Goal: Task Accomplishment & Management: Manage account settings

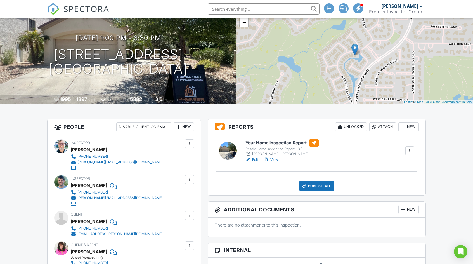
scroll to position [56, 0]
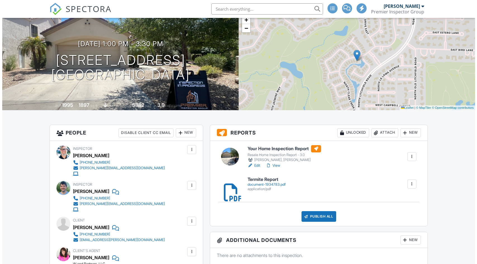
scroll to position [56, 0]
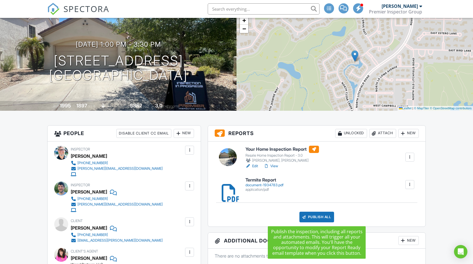
click at [318, 218] on div "Publish All" at bounding box center [316, 217] width 35 height 11
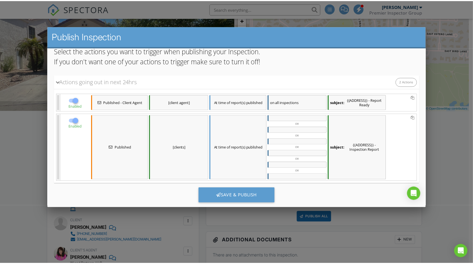
scroll to position [55, 0]
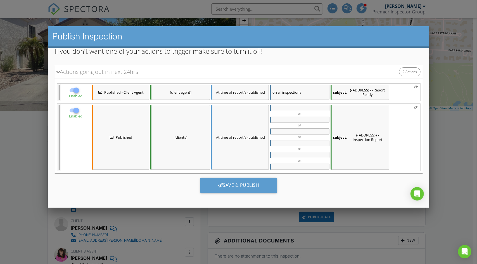
click at [461, 174] on div at bounding box center [238, 137] width 477 height 330
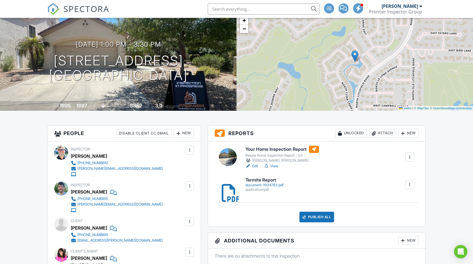
scroll to position [0, 0]
click at [254, 166] on link "Edit" at bounding box center [251, 166] width 13 height 6
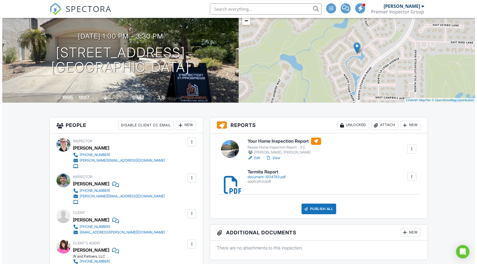
scroll to position [84, 0]
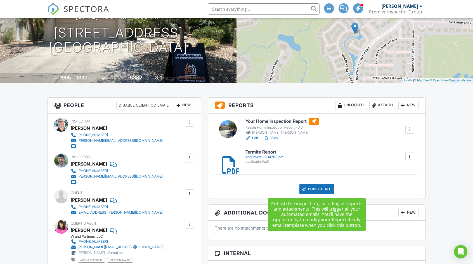
click at [316, 189] on div "Publish All" at bounding box center [316, 189] width 35 height 11
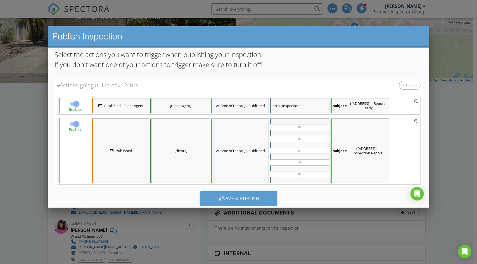
scroll to position [55, 0]
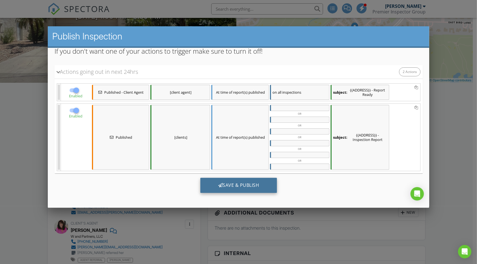
click at [241, 186] on div "Save & Publish" at bounding box center [238, 185] width 77 height 15
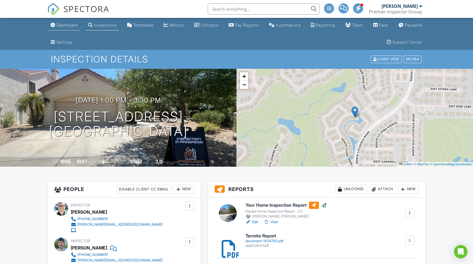
click at [72, 25] on div "Dashboard" at bounding box center [66, 25] width 21 height 5
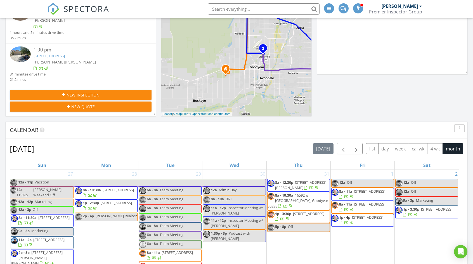
scroll to position [196, 0]
click at [360, 148] on button "button" at bounding box center [356, 148] width 13 height 11
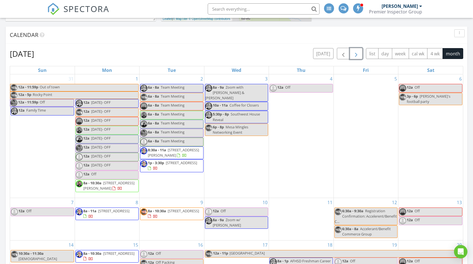
scroll to position [391, 0]
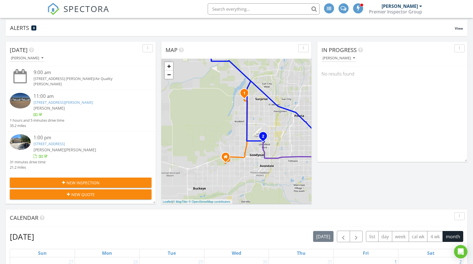
scroll to position [248, 0]
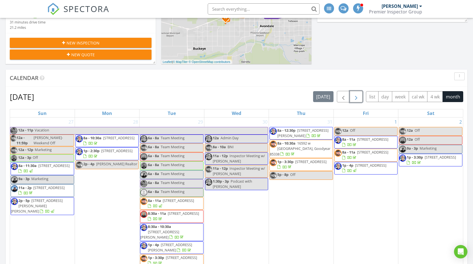
click at [358, 96] on span "button" at bounding box center [356, 96] width 7 height 7
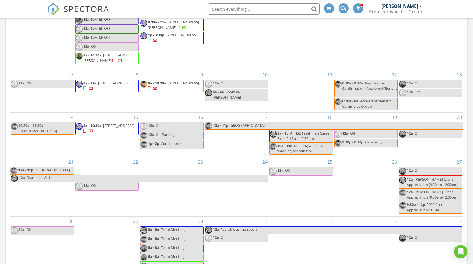
scroll to position [387, 0]
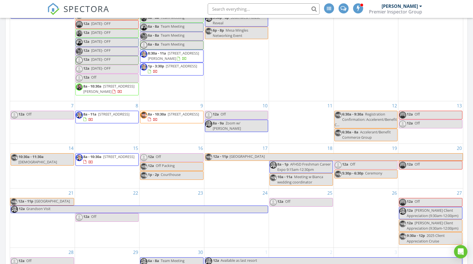
click at [359, 104] on div "12 6:30a - 9:30a Registration Confirmation: Accelerent/Benefit C... 6:30a - 8a …" at bounding box center [366, 122] width 64 height 42
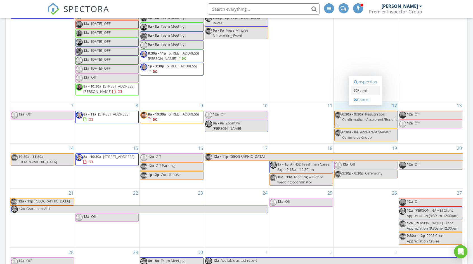
click at [362, 89] on link "Event" at bounding box center [365, 90] width 29 height 9
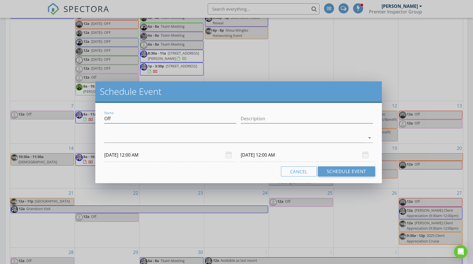
click at [107, 120] on input "Off" at bounding box center [170, 118] width 132 height 9
type input "a"
type input "Accelerent"
click at [237, 135] on div at bounding box center [234, 137] width 260 height 9
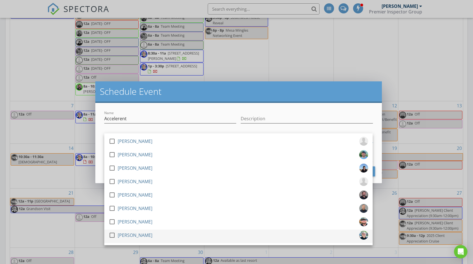
click at [113, 234] on div at bounding box center [111, 234] width 9 height 9
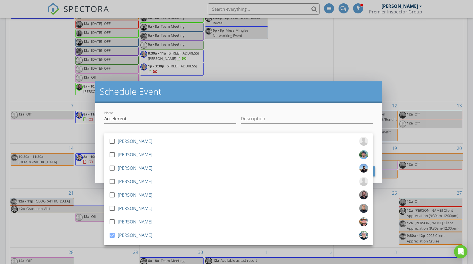
click at [98, 157] on div "Name Accelerent Description check_box_outline_blank Ryan LaChance check_box_out…" at bounding box center [238, 143] width 286 height 80
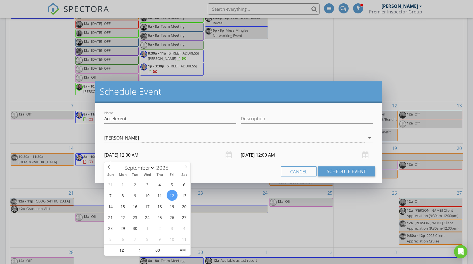
click at [140, 157] on input "09/12/2025 12:00 AM" at bounding box center [170, 155] width 132 height 14
click at [122, 250] on input "12" at bounding box center [121, 249] width 34 height 11
type input "06"
type input "09/12/2025 6:00 AM"
click at [159, 250] on input "00" at bounding box center [158, 249] width 34 height 11
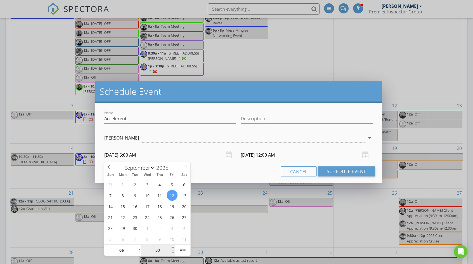
type input "06"
type input "09/13/2025 6:00 AM"
type input "30"
type input "09/12/2025 6:30 AM"
click at [256, 165] on div "Name Accelerent Description check_box_outline_blank Ryan LaChance check_box_out…" at bounding box center [238, 143] width 286 height 80
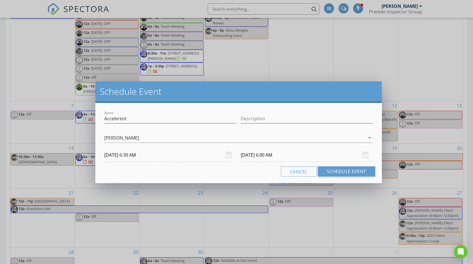
type input "30"
click at [249, 155] on input "09/13/2025 6:30 AM" at bounding box center [307, 155] width 132 height 14
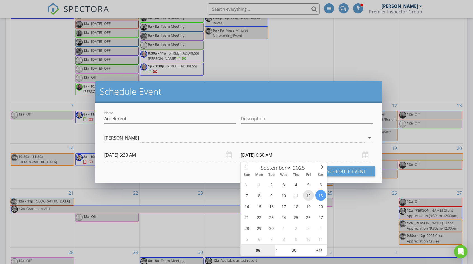
type input "09/12/2025 6:30 AM"
type input "09"
type input "09/12/2025 9:30 AM"
click at [211, 170] on div "Cancel Schedule Event" at bounding box center [238, 171] width 273 height 10
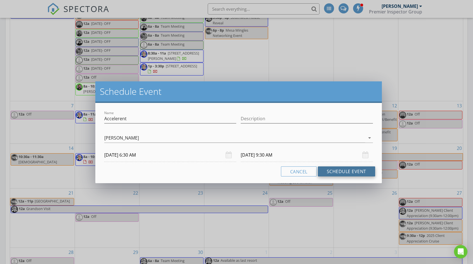
click at [336, 172] on button "Schedule Event" at bounding box center [346, 171] width 57 height 10
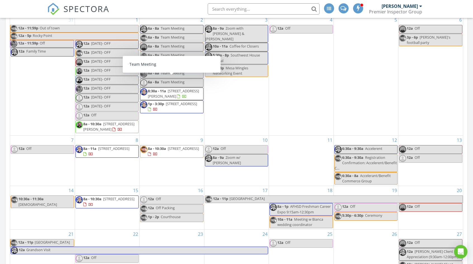
scroll to position [192, 0]
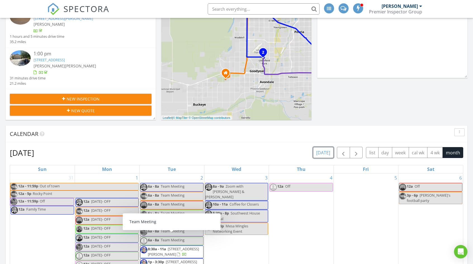
click at [323, 153] on button "[DATE]" at bounding box center [323, 152] width 20 height 11
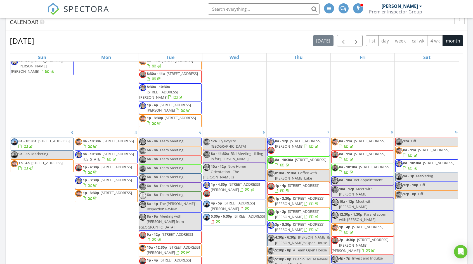
scroll to position [140, 0]
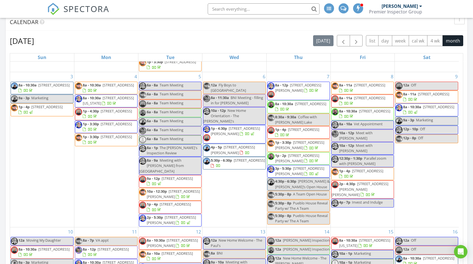
click at [3, 165] on div "Today Joseph Worthy 9:00 am 2601 W Upland Dr Mold/Air Quality Joseph Worthy 11:…" at bounding box center [236, 185] width 473 height 690
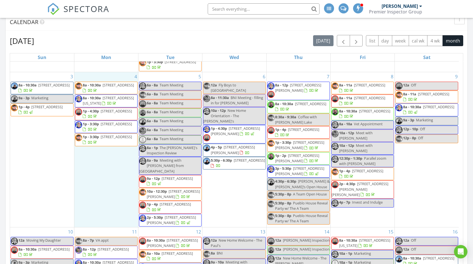
click at [94, 182] on div "4 8a - 10:30a 16767 W Whispering Wind Dr. Lot# 28, Surprise 85387 8a - 10:30a 1…" at bounding box center [106, 149] width 64 height 155
click at [107, 167] on link "Event" at bounding box center [105, 168] width 29 height 9
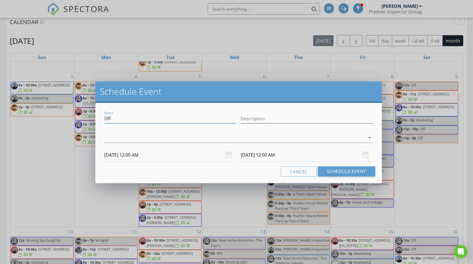
click at [121, 120] on input "Off" at bounding box center [170, 118] width 132 height 9
type input "Recruitment"
click at [207, 141] on div at bounding box center [234, 137] width 260 height 9
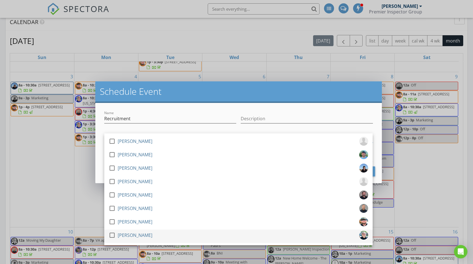
click at [112, 235] on div at bounding box center [111, 234] width 9 height 9
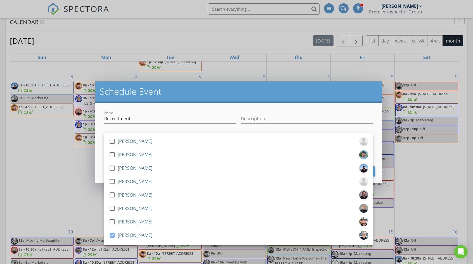
click at [99, 138] on div "Name Recruitment Description check_box_outline_blank Ryan LaChance check_box_ou…" at bounding box center [238, 143] width 286 height 80
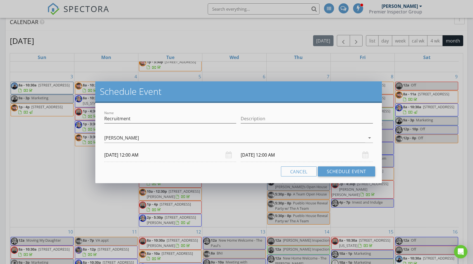
click at [132, 156] on input "08/04/2025 12:00 AM" at bounding box center [170, 155] width 132 height 14
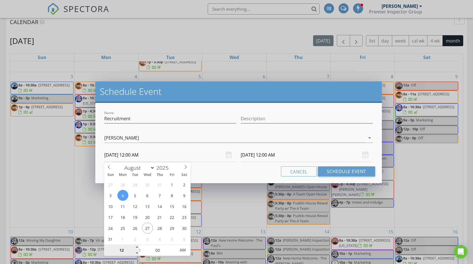
click at [123, 250] on input "12" at bounding box center [121, 249] width 34 height 11
type input "06"
type input "08/04/2025 6:00 PM"
type input "08/05/2025 6:00 PM"
click at [180, 250] on span "AM" at bounding box center [182, 249] width 15 height 11
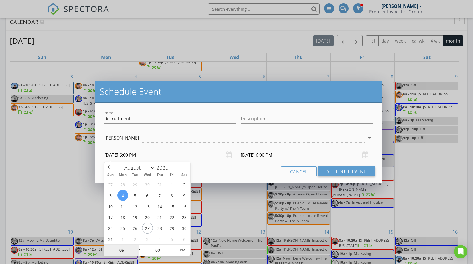
type input "06"
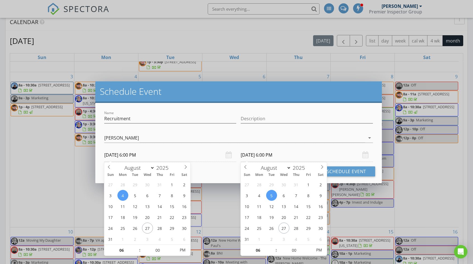
click at [250, 154] on input "08/05/2025 6:00 PM" at bounding box center [307, 155] width 132 height 14
type input "08/04/2025 6:00 PM"
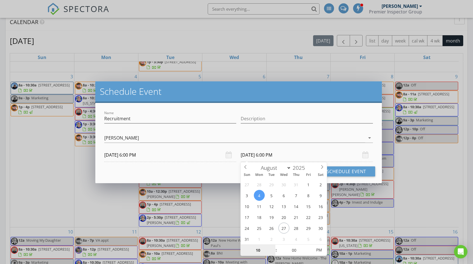
type input "10"
type input "08/04/2025 10:00 PM"
click at [206, 169] on div "Cancel Schedule Event" at bounding box center [238, 171] width 273 height 10
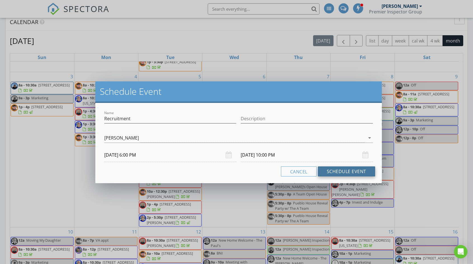
click at [339, 171] on button "Schedule Event" at bounding box center [346, 171] width 57 height 10
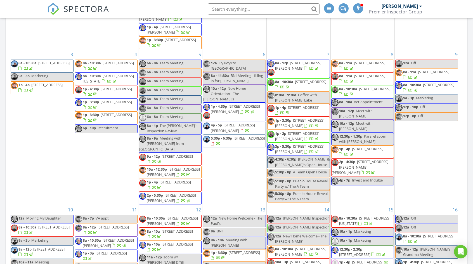
scroll to position [33, 0]
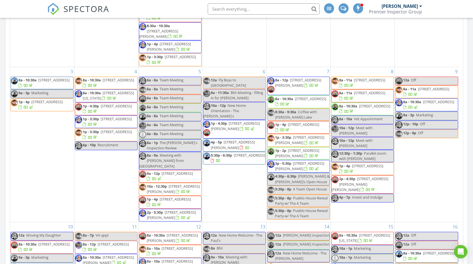
click at [123, 150] on link "6p - 10p Recruitment" at bounding box center [106, 145] width 63 height 9
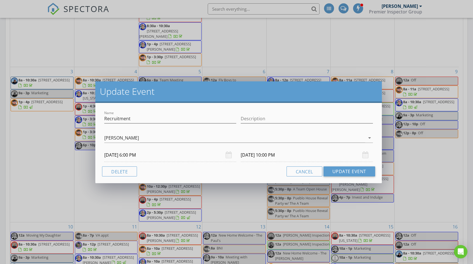
click at [120, 155] on input "08/04/2025 6:00 PM" at bounding box center [170, 155] width 132 height 14
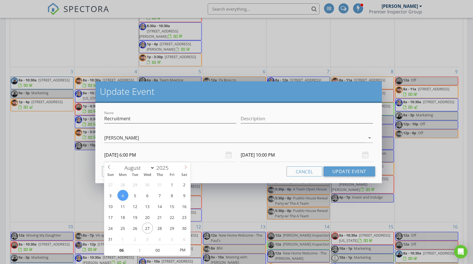
select select "8"
click at [186, 167] on icon at bounding box center [186, 167] width 4 height 4
type input "09/04/2025 6:00 PM"
type input "09/04/2025 10:00 PM"
click at [248, 167] on div "Cancel Update Event" at bounding box center [238, 171] width 273 height 10
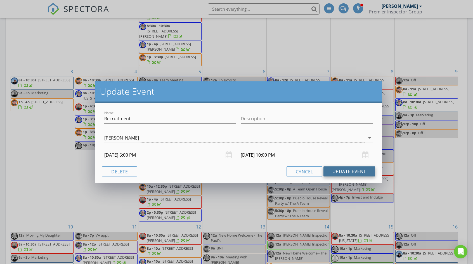
click at [354, 174] on button "Update Event" at bounding box center [349, 171] width 52 height 10
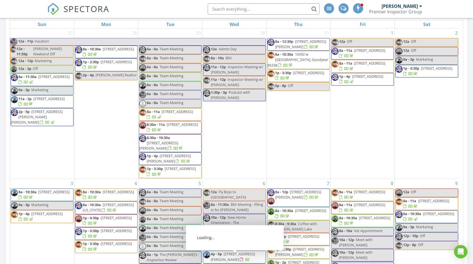
scroll to position [197, 0]
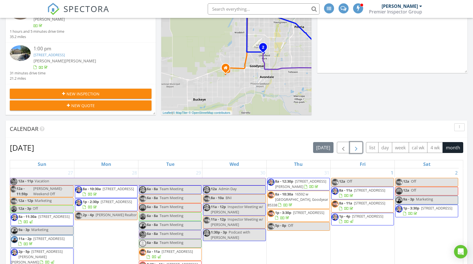
click at [357, 146] on span "button" at bounding box center [356, 147] width 7 height 7
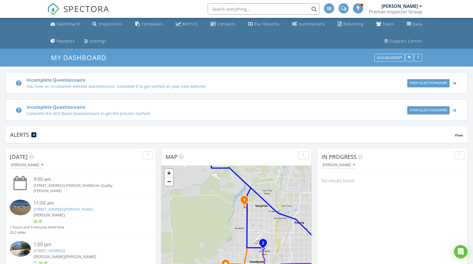
scroll to position [0, 0]
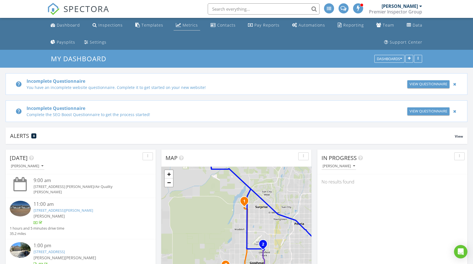
click at [182, 27] on div "Metrics" at bounding box center [189, 24] width 15 height 5
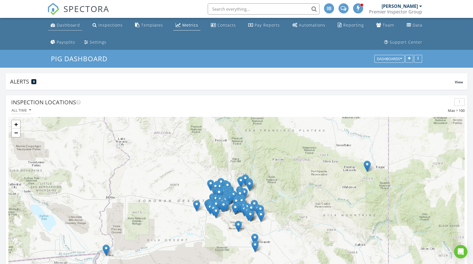
click at [69, 26] on div "Dashboard" at bounding box center [68, 24] width 23 height 5
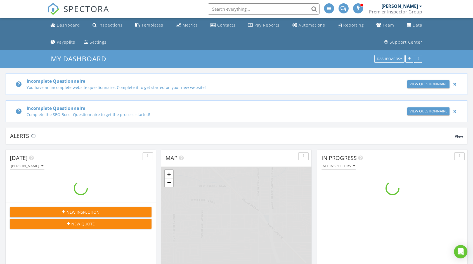
scroll to position [698, 481]
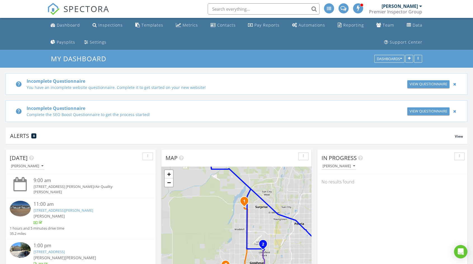
click at [455, 84] on div at bounding box center [455, 84] width 6 height 7
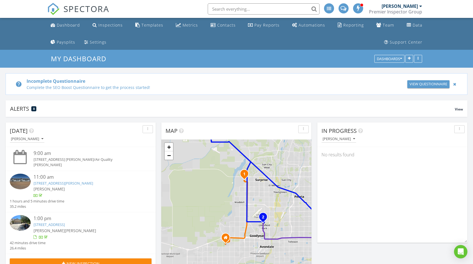
click at [454, 84] on div at bounding box center [455, 84] width 6 height 7
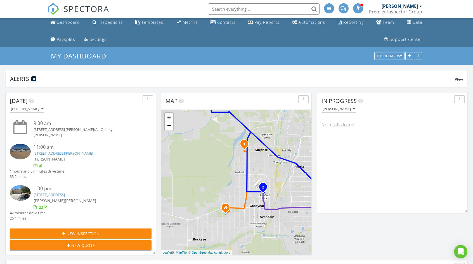
scroll to position [0, 0]
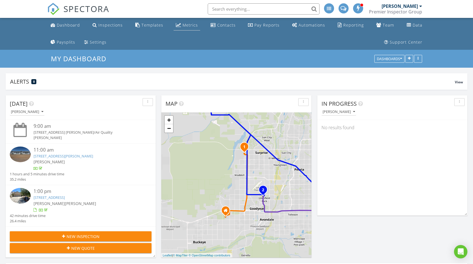
click at [182, 25] on div "Metrics" at bounding box center [189, 24] width 15 height 5
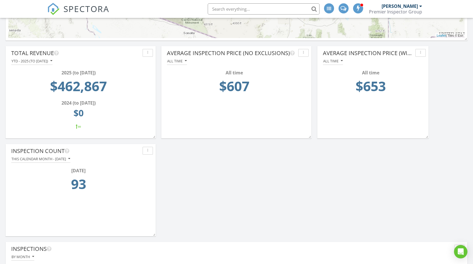
scroll to position [391, 0]
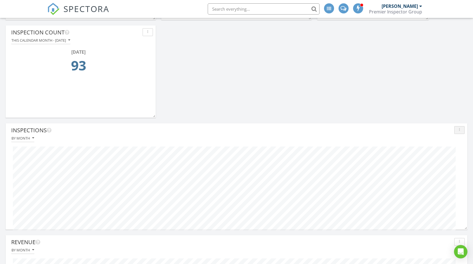
click at [459, 130] on icon "button" at bounding box center [459, 130] width 1 height 4
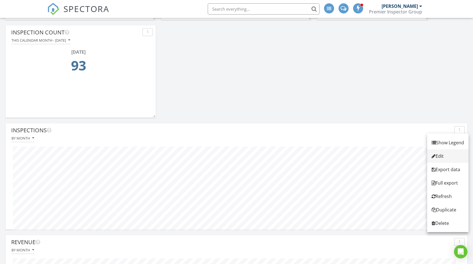
click at [443, 155] on div "Edit" at bounding box center [447, 156] width 32 height 7
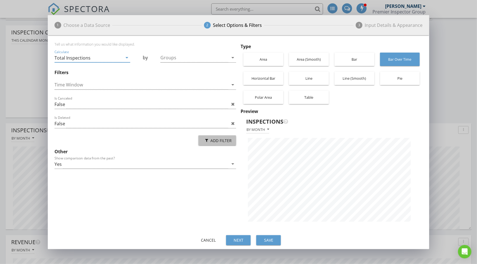
click at [216, 139] on div "Add Filter" at bounding box center [217, 140] width 29 height 6
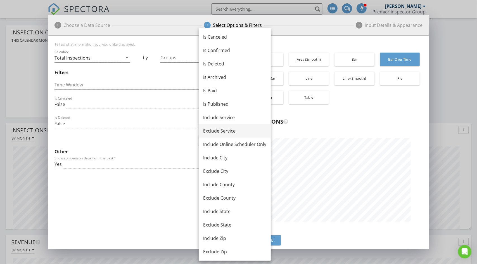
click at [217, 131] on div "Exclude Service" at bounding box center [234, 130] width 63 height 7
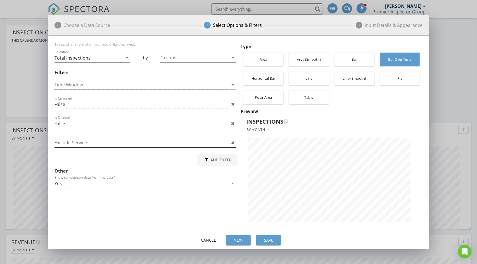
click at [82, 142] on div at bounding box center [141, 142] width 174 height 9
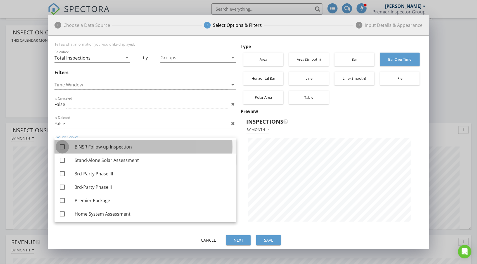
click at [63, 147] on div at bounding box center [62, 146] width 9 height 9
checkbox input "true"
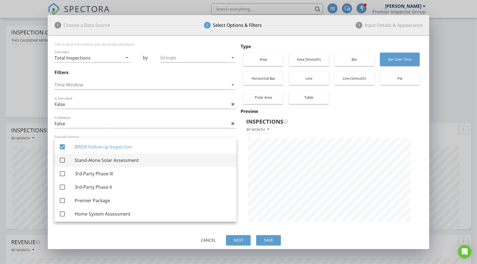
click at [62, 160] on div at bounding box center [62, 159] width 9 height 9
checkbox input "true"
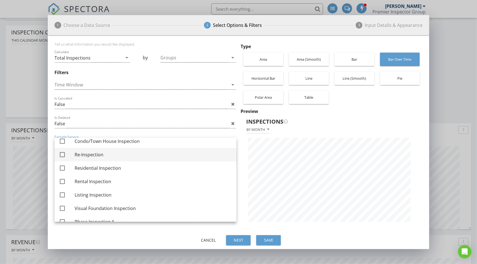
click at [62, 155] on div at bounding box center [62, 154] width 9 height 9
checkbox input "true"
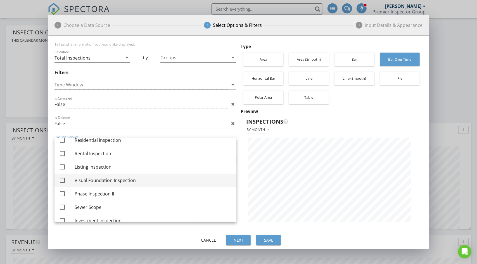
click at [64, 180] on div at bounding box center [62, 179] width 9 height 9
checkbox input "true"
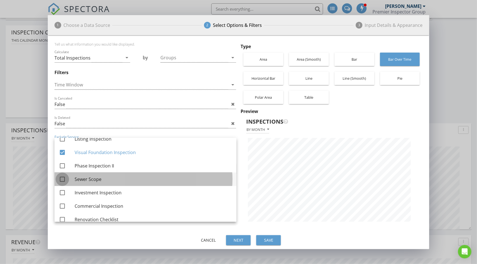
click at [64, 179] on div at bounding box center [62, 178] width 9 height 9
checkbox input "true"
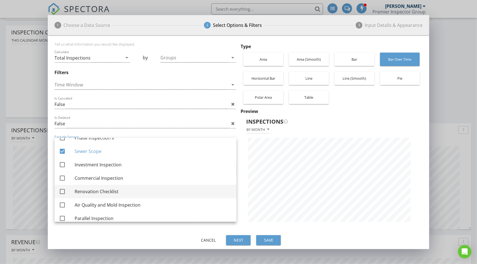
click at [63, 192] on div at bounding box center [62, 191] width 9 height 9
checkbox input "true"
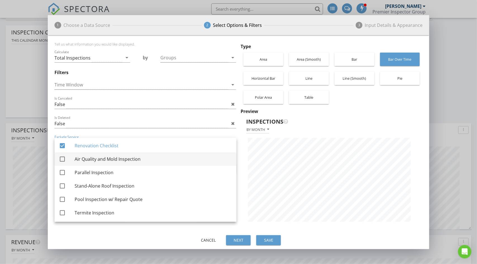
click at [63, 159] on div at bounding box center [62, 158] width 9 height 9
checkbox input "true"
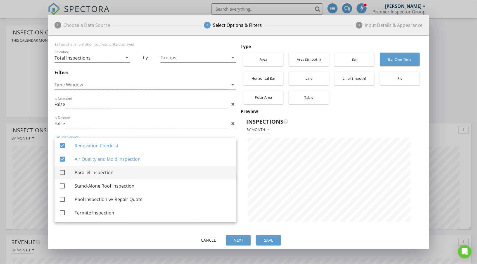
click at [62, 171] on div at bounding box center [62, 172] width 9 height 9
checkbox input "true"
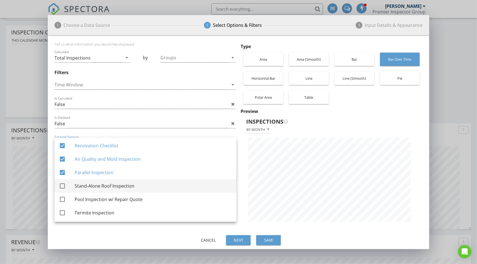
scroll to position [198, 382]
click at [62, 186] on div at bounding box center [62, 185] width 9 height 9
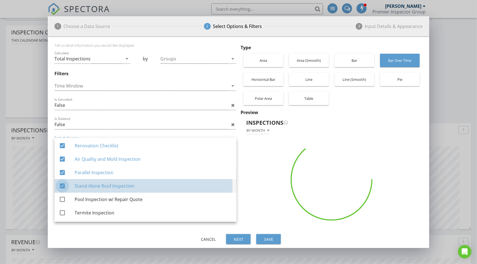
checkbox input "true"
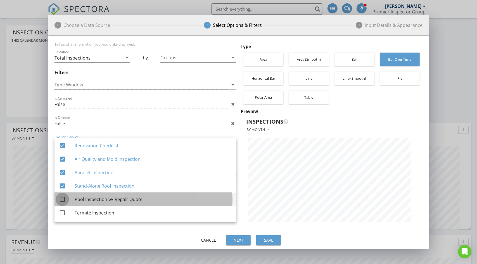
click at [63, 199] on div at bounding box center [62, 198] width 9 height 9
checkbox input "true"
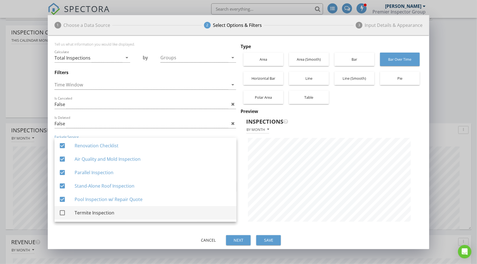
drag, startPoint x: 61, startPoint y: 213, endPoint x: 65, endPoint y: 211, distance: 4.0
click at [61, 213] on div at bounding box center [62, 212] width 9 height 9
checkbox input "true"
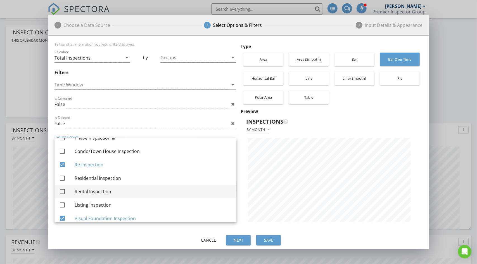
click at [62, 192] on div at bounding box center [62, 191] width 9 height 9
checkbox input "true"
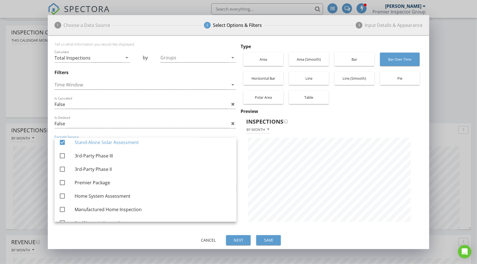
click at [163, 235] on div "Cancel Next Save" at bounding box center [239, 239] width 382 height 13
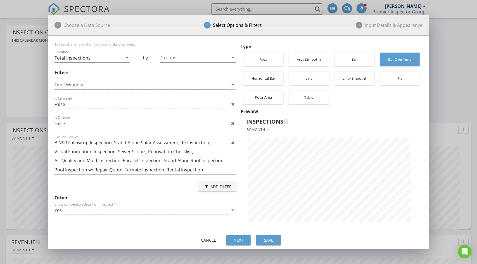
click at [266, 240] on div "Save" at bounding box center [269, 240] width 16 height 6
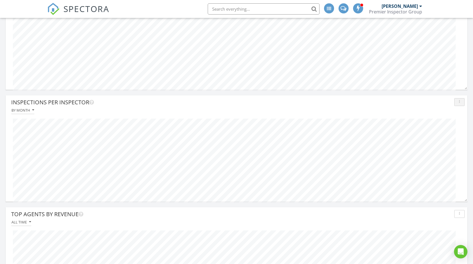
click at [458, 103] on div "button" at bounding box center [459, 102] width 5 height 4
click at [441, 128] on div "Edit" at bounding box center [447, 128] width 32 height 7
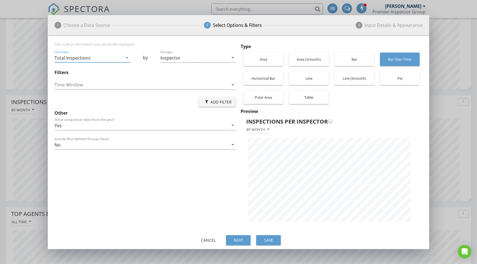
click at [220, 102] on div "Add Filter" at bounding box center [217, 102] width 29 height 6
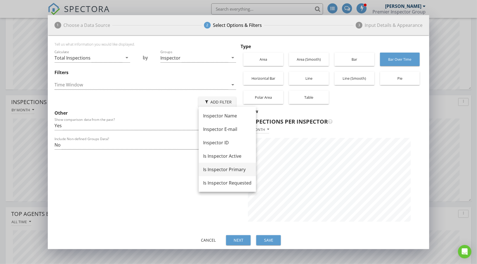
click at [220, 170] on div "Is Inspector Primary" at bounding box center [227, 169] width 48 height 7
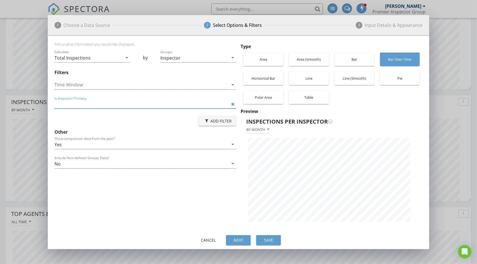
click at [138, 105] on input "Is Inspector Primary" at bounding box center [141, 103] width 174 height 9
click at [172, 120] on div "Add Filter" at bounding box center [145, 120] width 182 height 13
click at [232, 104] on icon at bounding box center [233, 104] width 4 height 4
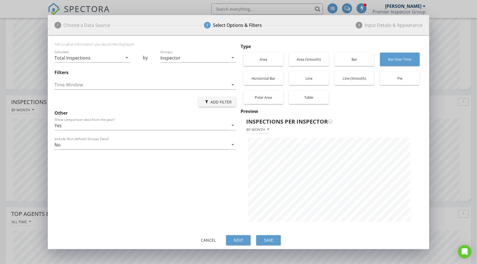
click at [215, 103] on div "Add Filter" at bounding box center [217, 102] width 29 height 6
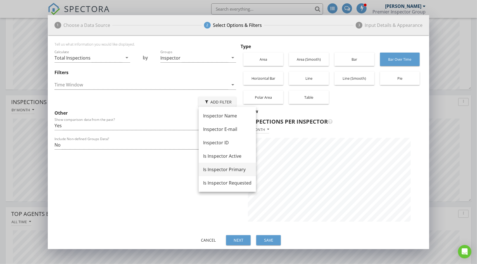
click at [223, 168] on div "Is Inspector Primary" at bounding box center [227, 169] width 48 height 7
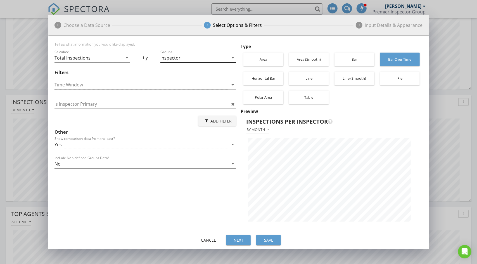
click at [234, 58] on icon "arrow_drop_down" at bounding box center [232, 57] width 7 height 7
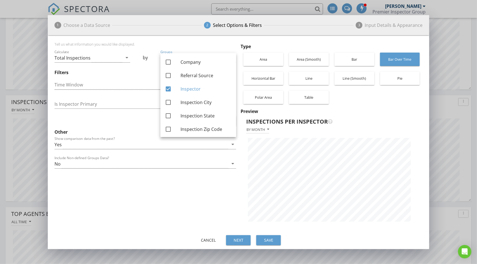
click at [227, 46] on div "Tell us what information you would like displayed." at bounding box center [145, 45] width 182 height 7
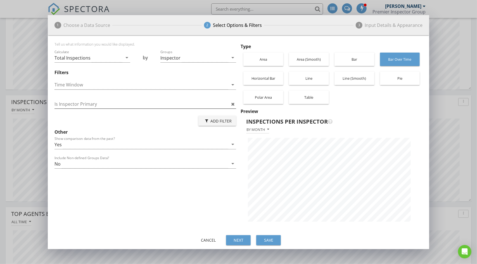
click at [233, 104] on icon at bounding box center [233, 104] width 4 height 4
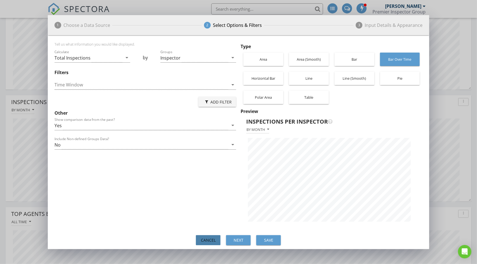
click at [212, 241] on div "Cancel" at bounding box center [208, 240] width 16 height 6
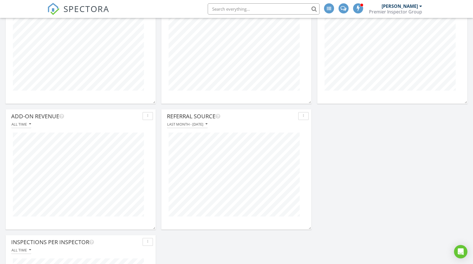
scroll to position [1075, 0]
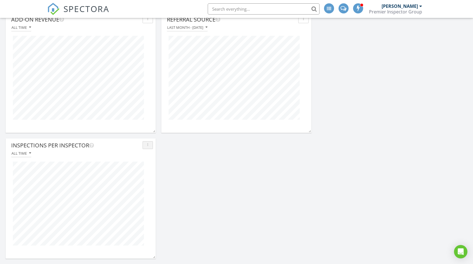
click at [146, 146] on div "button" at bounding box center [147, 145] width 5 height 4
click at [131, 146] on div "Inspections Per Inspector" at bounding box center [75, 145] width 129 height 8
click at [29, 152] on icon "button" at bounding box center [30, 153] width 2 height 4
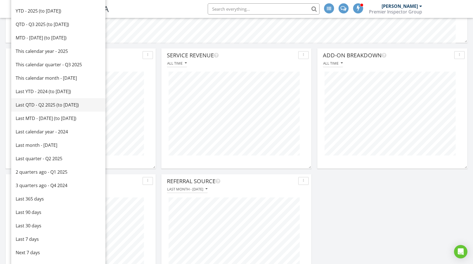
scroll to position [823, 0]
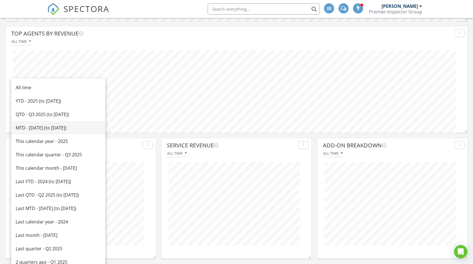
click at [40, 127] on div "MTD - August 2025 (to Aug 27th)" at bounding box center [58, 127] width 85 height 7
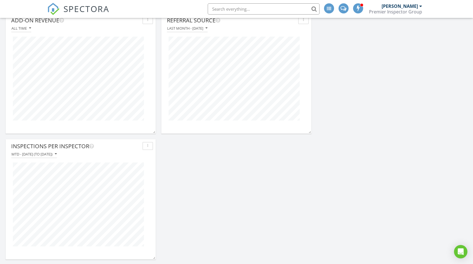
scroll to position [1075, 0]
click at [146, 145] on div "button" at bounding box center [147, 145] width 5 height 4
click at [158, 157] on div "Edit" at bounding box center [161, 157] width 28 height 7
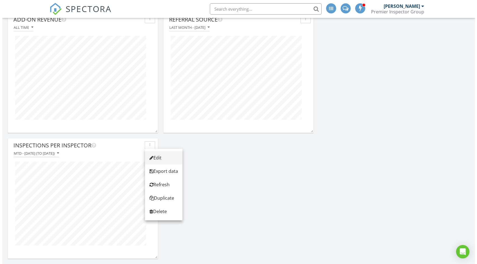
scroll to position [3, 3]
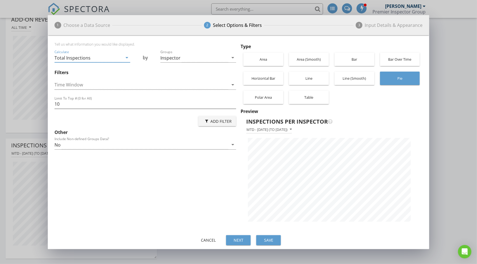
click at [216, 122] on div "Add Filter" at bounding box center [217, 121] width 29 height 6
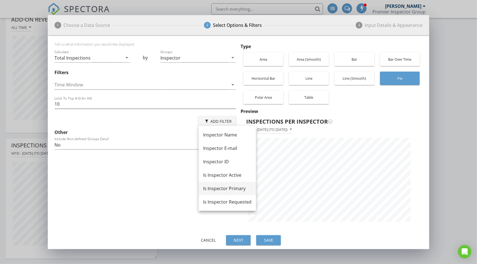
click at [220, 186] on div "Is Inspector Primary" at bounding box center [227, 188] width 48 height 7
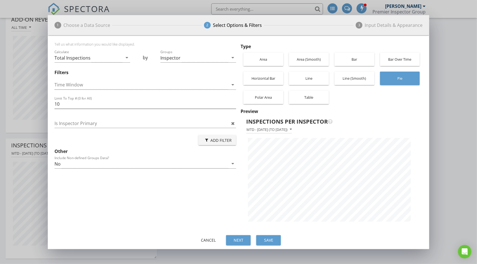
scroll to position [279200, 279017]
click at [109, 123] on input "Is Inspector Primary" at bounding box center [141, 123] width 174 height 9
type input "Yes"
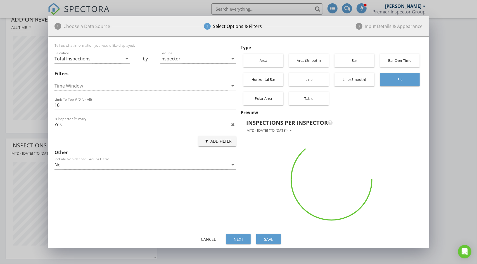
click at [170, 196] on div "Tell us what information you would like displayed. Calculate Total Inspections …" at bounding box center [146, 135] width 184 height 185
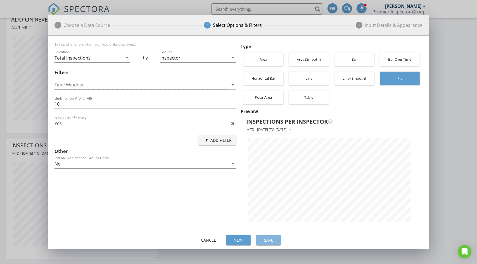
click at [269, 241] on div "Save" at bounding box center [269, 240] width 16 height 6
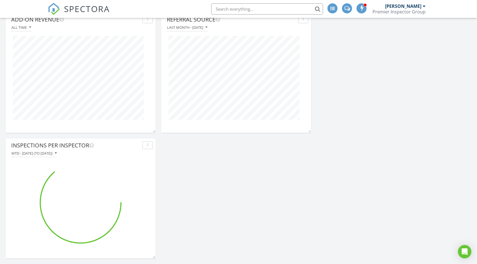
scroll to position [3, 3]
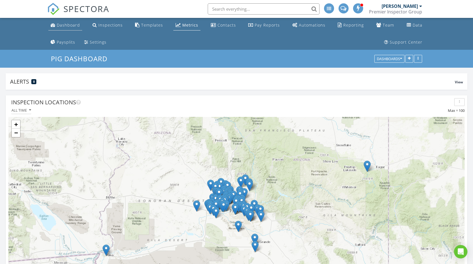
click at [69, 24] on div "Dashboard" at bounding box center [68, 24] width 23 height 5
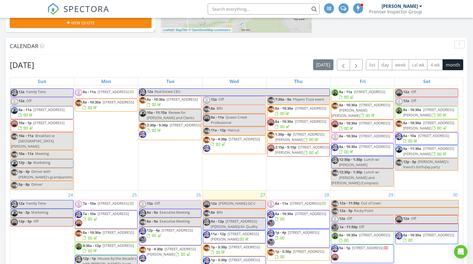
scroll to position [391, 0]
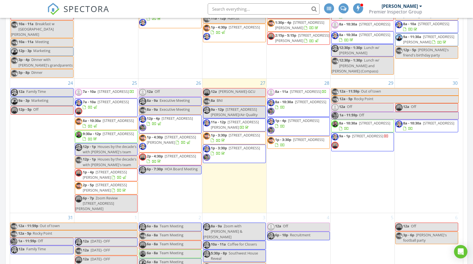
click at [239, 145] on span "4643 N Clear Creek Dr, Litchfield Park 85340" at bounding box center [244, 147] width 31 height 5
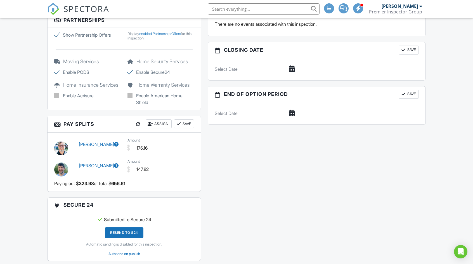
scroll to position [615, 0]
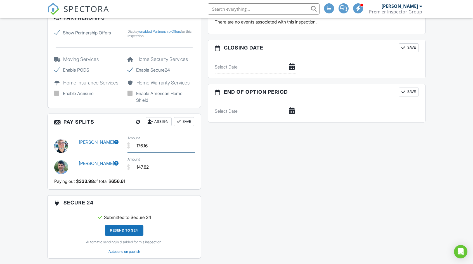
drag, startPoint x: 150, startPoint y: 143, endPoint x: 125, endPoint y: 144, distance: 24.9
click at [125, 143] on div "$ Amount 176.16" at bounding box center [160, 146] width 73 height 14
type input "223.98"
drag, startPoint x: 151, startPoint y: 167, endPoint x: 135, endPoint y: 166, distance: 15.7
click at [135, 166] on input "147.82" at bounding box center [161, 167] width 68 height 14
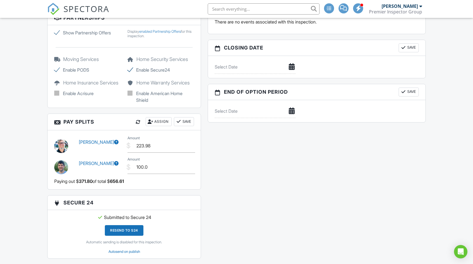
type input "100.00"
click at [185, 120] on button "Save" at bounding box center [184, 121] width 20 height 9
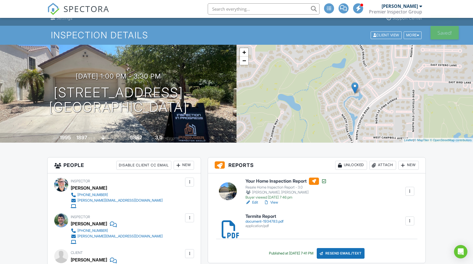
scroll to position [0, 0]
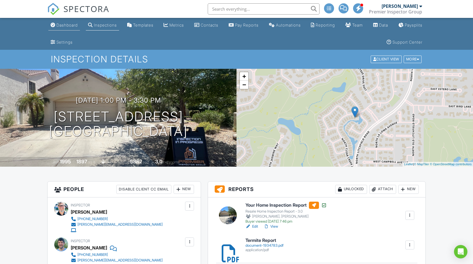
click at [71, 27] on div "Dashboard" at bounding box center [66, 25] width 21 height 5
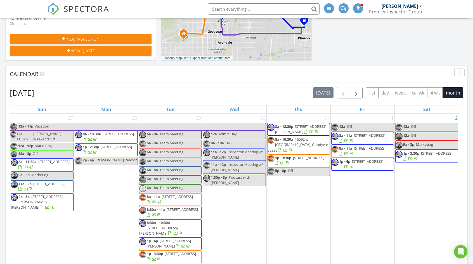
click at [369, 138] on span "[STREET_ADDRESS]" at bounding box center [369, 135] width 31 height 5
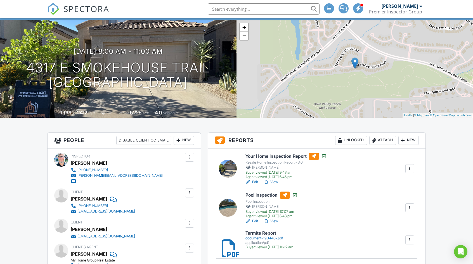
scroll to position [56, 0]
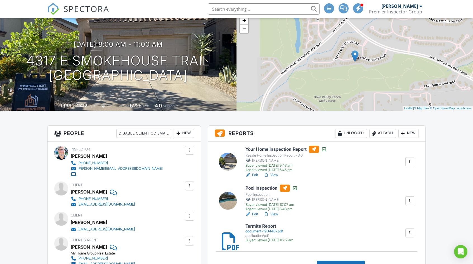
click at [192, 153] on div at bounding box center [189, 150] width 9 height 9
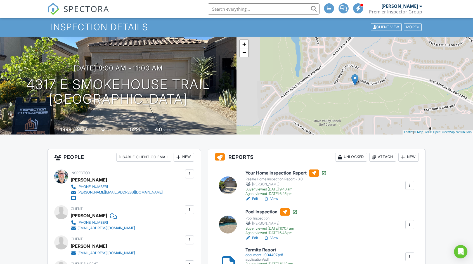
scroll to position [0, 0]
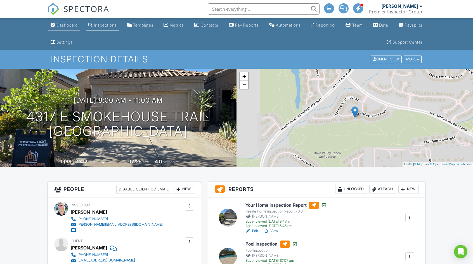
click at [72, 25] on div "Dashboard" at bounding box center [66, 25] width 21 height 5
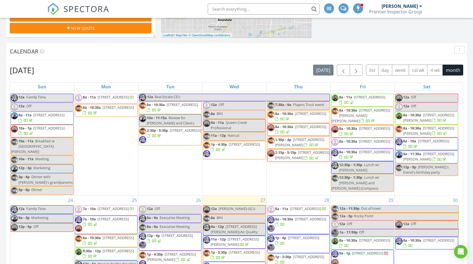
scroll to position [363, 0]
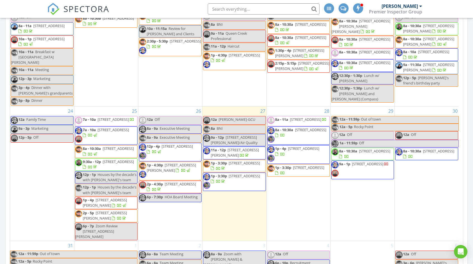
click at [299, 127] on span "8a - 10:30a [STREET_ADDRESS]" at bounding box center [298, 135] width 62 height 17
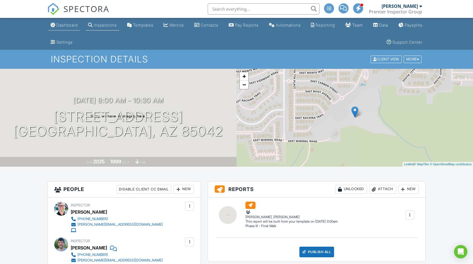
click at [66, 28] on link "Dashboard" at bounding box center [64, 25] width 32 height 10
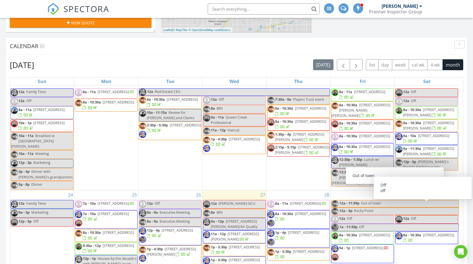
scroll to position [335, 0]
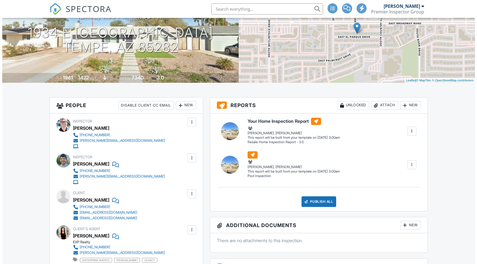
scroll to position [112, 0]
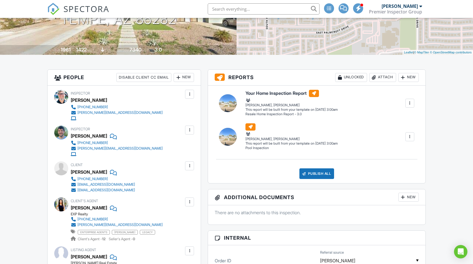
click at [191, 97] on div at bounding box center [189, 94] width 9 height 9
click at [411, 103] on div at bounding box center [410, 103] width 6 height 6
click at [405, 127] on link "Assign Inspectors" at bounding box center [392, 128] width 45 height 6
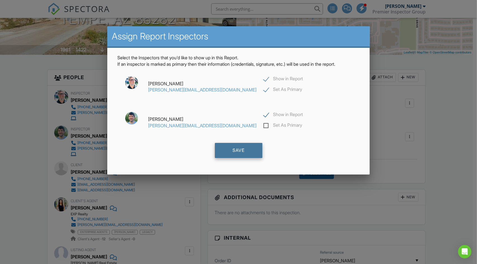
click at [248, 154] on div "Save" at bounding box center [238, 150] width 47 height 15
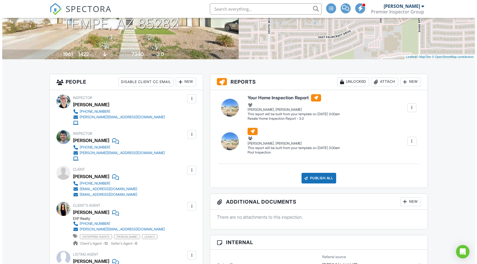
scroll to position [84, 0]
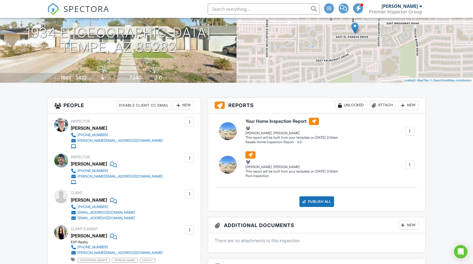
click at [408, 165] on div at bounding box center [410, 165] width 6 height 6
click at [389, 189] on link "Assign Inspectors" at bounding box center [392, 189] width 45 height 6
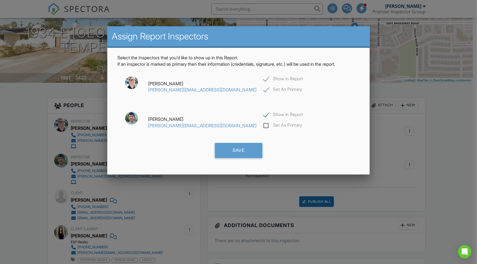
click at [263, 115] on label "Show in Report" at bounding box center [283, 115] width 40 height 7
checkbox input "false"
click at [241, 151] on div "Save" at bounding box center [238, 150] width 47 height 15
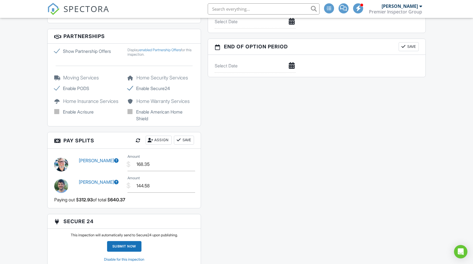
scroll to position [671, 0]
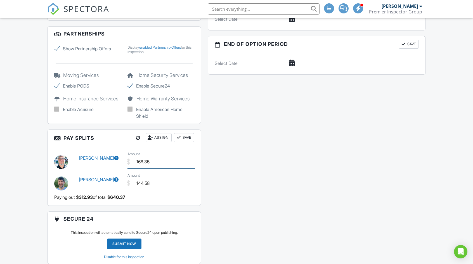
drag, startPoint x: 152, startPoint y: 161, endPoint x: 130, endPoint y: 160, distance: 22.7
click at [130, 159] on div "$ Amount 168.35" at bounding box center [160, 162] width 73 height 14
type input "212.93"
drag, startPoint x: 153, startPoint y: 182, endPoint x: 119, endPoint y: 181, distance: 33.6
click at [120, 180] on div "Kyle Offenbacher $ Amount 144.58" at bounding box center [124, 182] width 146 height 21
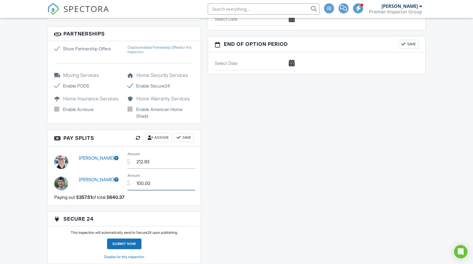
type input "100.00"
click at [186, 136] on button "Save" at bounding box center [184, 137] width 20 height 9
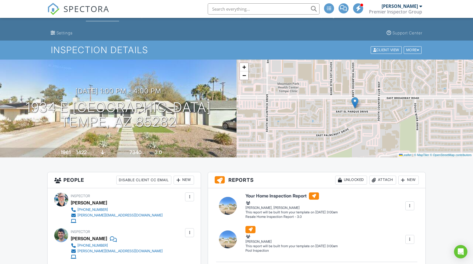
scroll to position [0, 0]
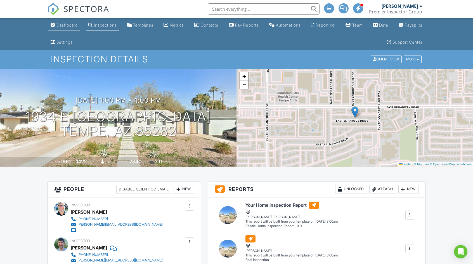
click at [64, 28] on link "Dashboard" at bounding box center [64, 25] width 32 height 10
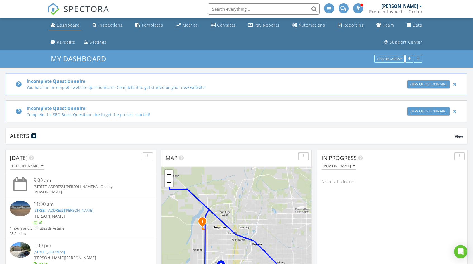
click at [68, 25] on div "Dashboard" at bounding box center [68, 24] width 23 height 5
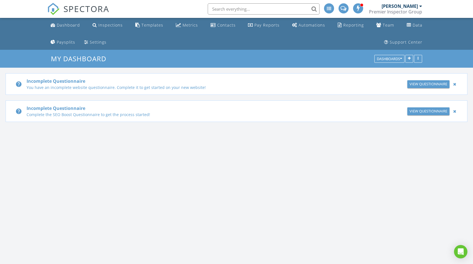
scroll to position [698, 481]
